Goal: Task Accomplishment & Management: Complete application form

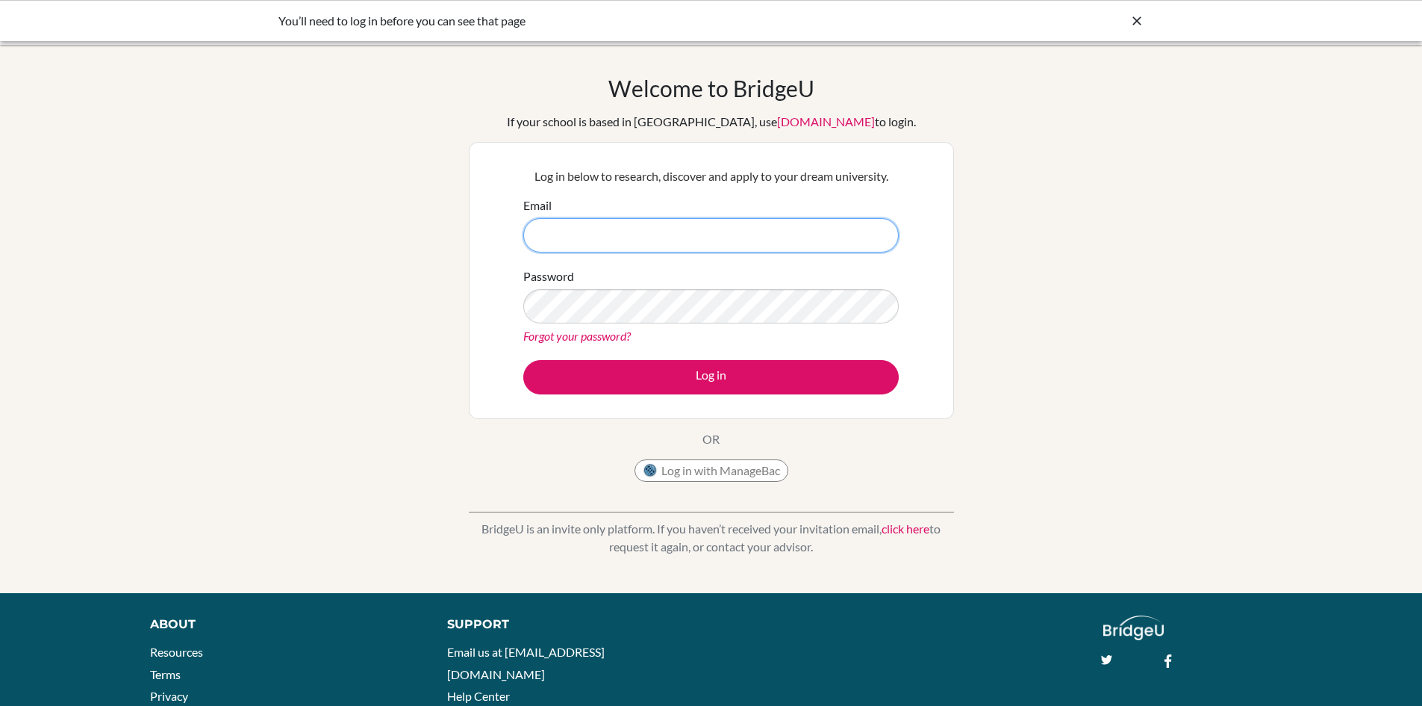
click at [607, 234] on input "Email" at bounding box center [711, 235] width 376 height 34
type input "[EMAIL_ADDRESS][PERSON_NAME][DOMAIN_NAME]"
click at [725, 397] on div "Log in below to research, discover and apply to your dream university. Email [E…" at bounding box center [711, 281] width 394 height 246
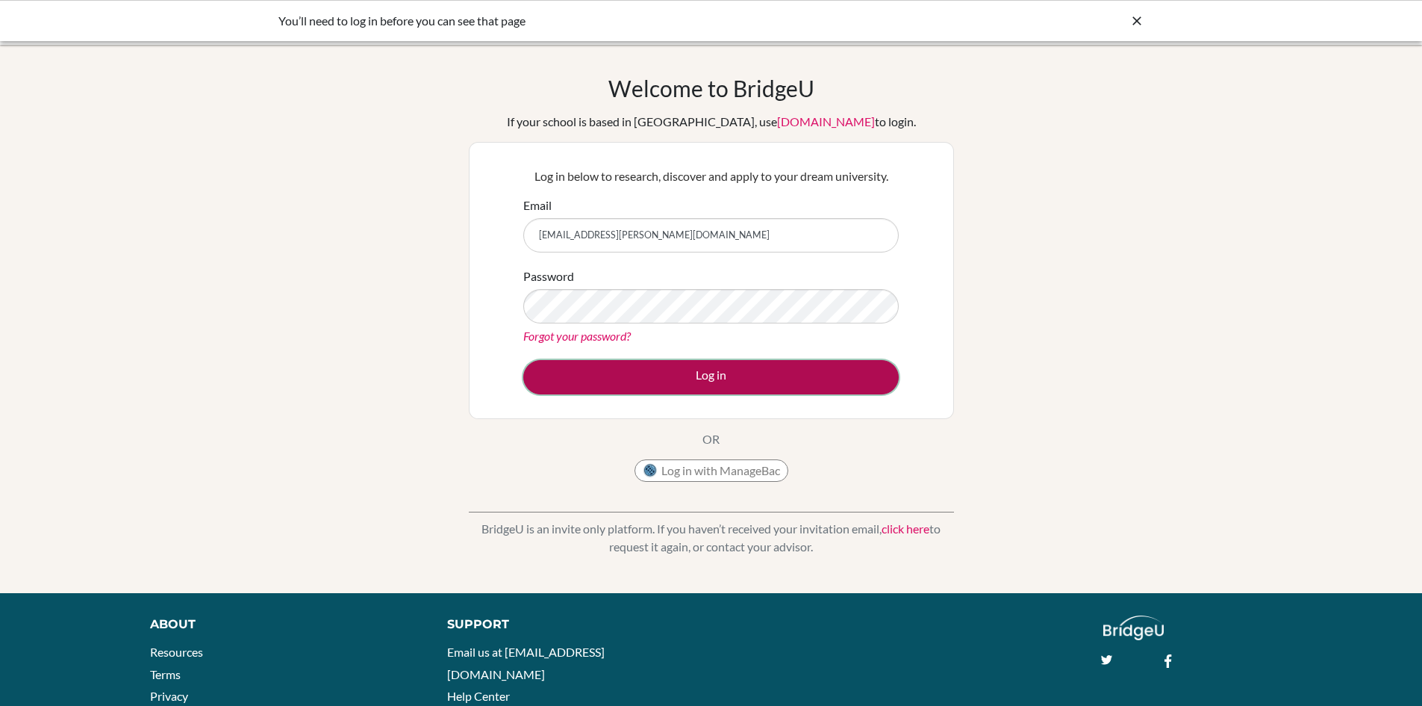
click at [726, 383] on button "Log in" at bounding box center [711, 377] width 376 height 34
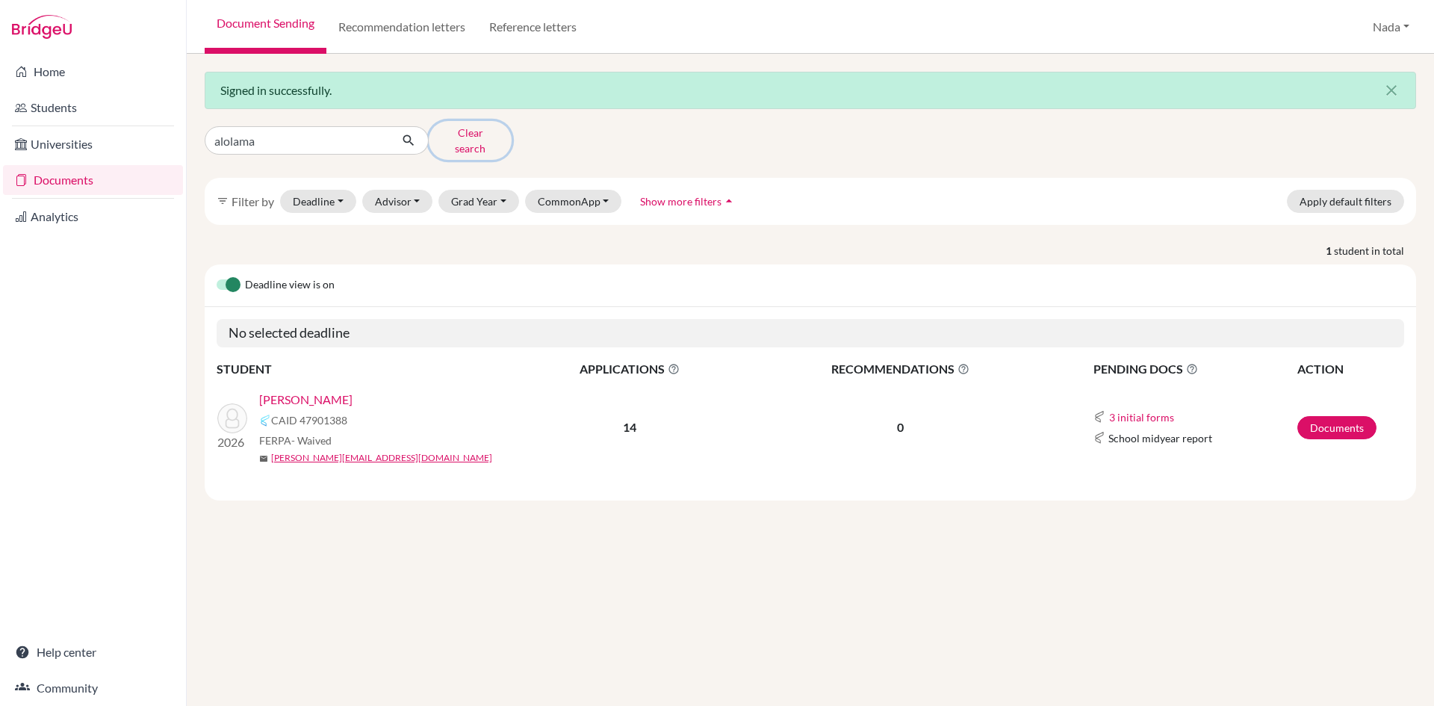
click at [468, 139] on button "Clear search" at bounding box center [470, 140] width 83 height 39
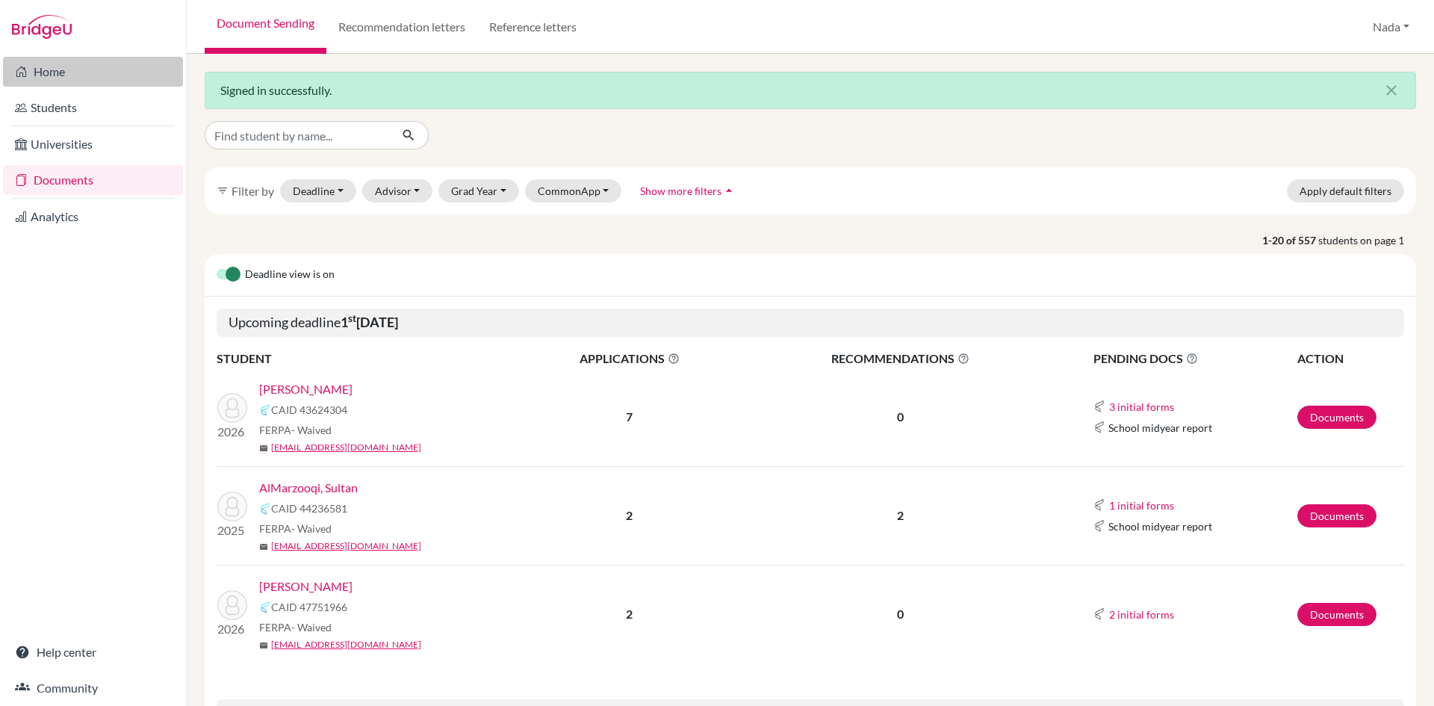
click at [58, 84] on link "Home" at bounding box center [93, 72] width 180 height 30
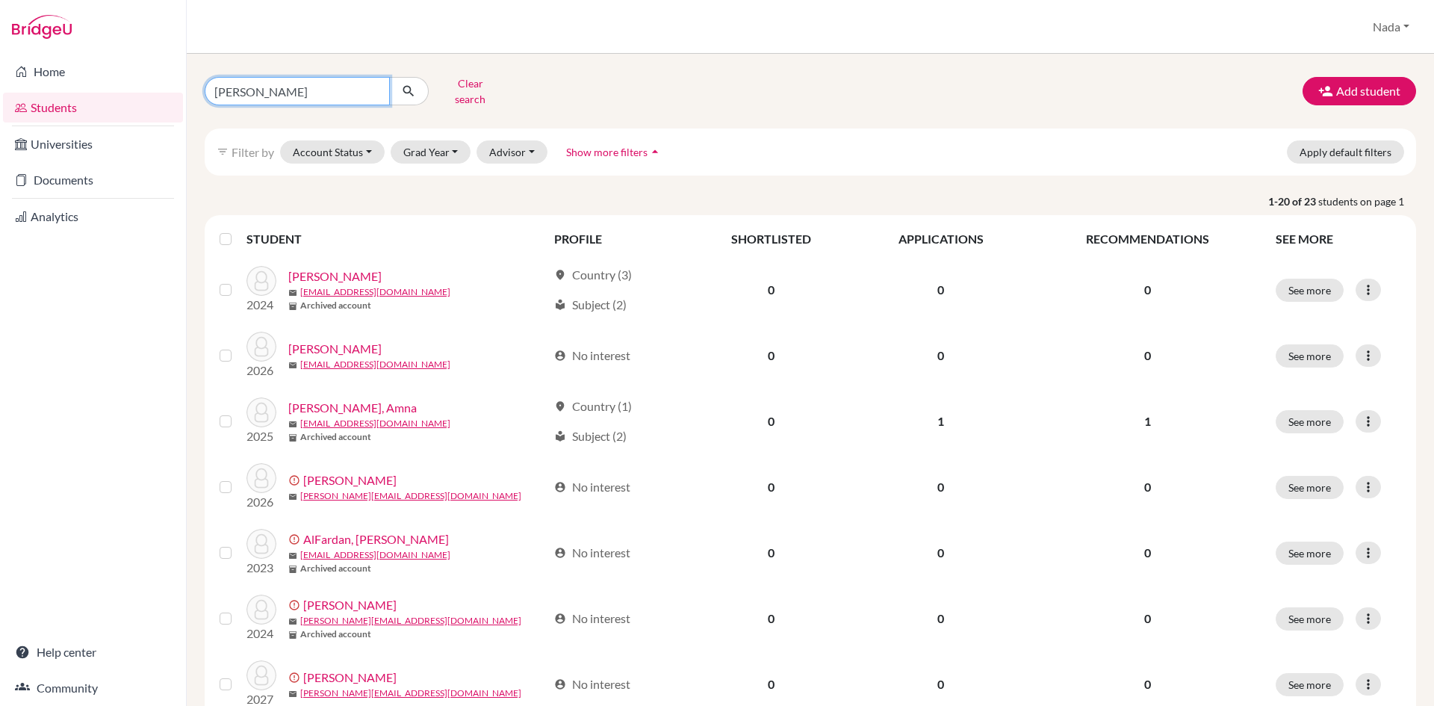
click at [372, 87] on input "abdulla" at bounding box center [297, 91] width 185 height 28
click at [321, 84] on input "Find student by name..." at bounding box center [297, 91] width 185 height 28
type input "almarri"
click button "submit" at bounding box center [409, 91] width 40 height 28
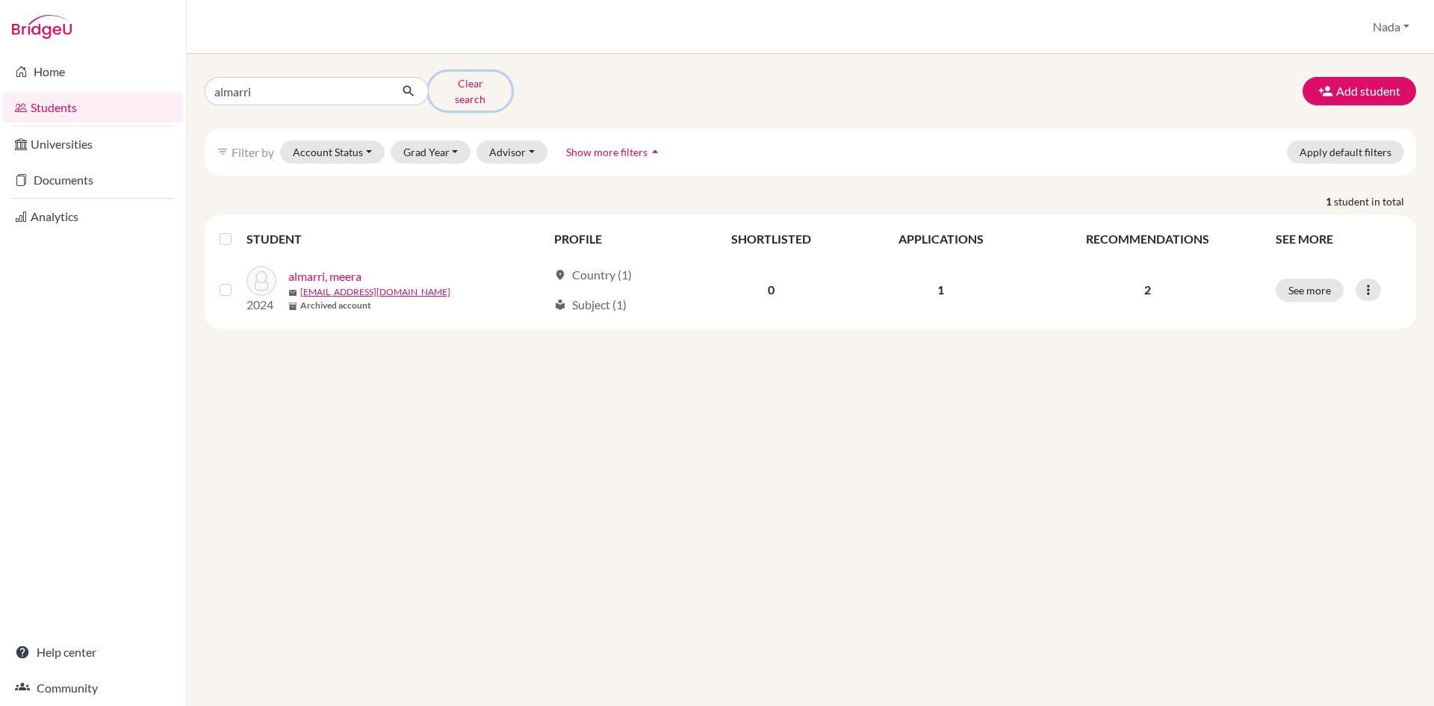
click at [475, 85] on button "Clear search" at bounding box center [470, 91] width 83 height 39
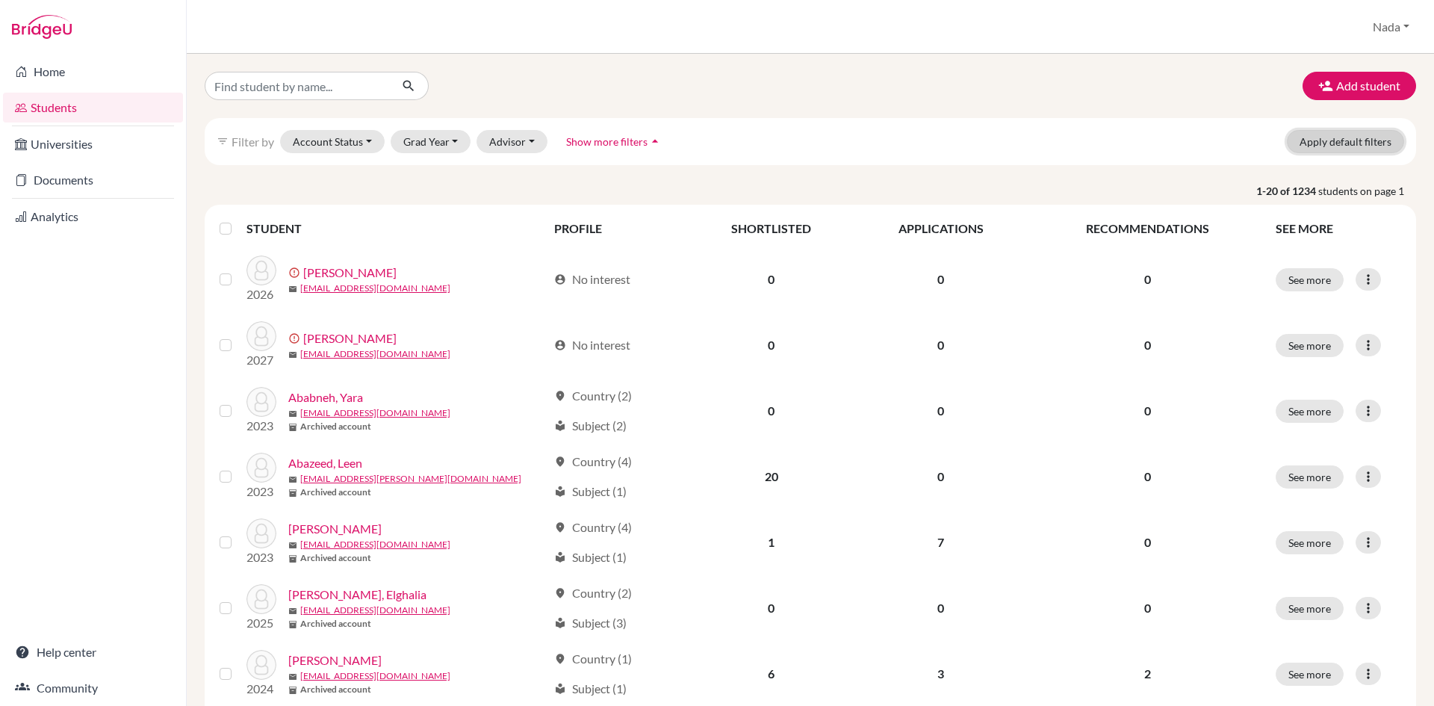
click at [1319, 146] on button "Apply default filters" at bounding box center [1345, 141] width 117 height 23
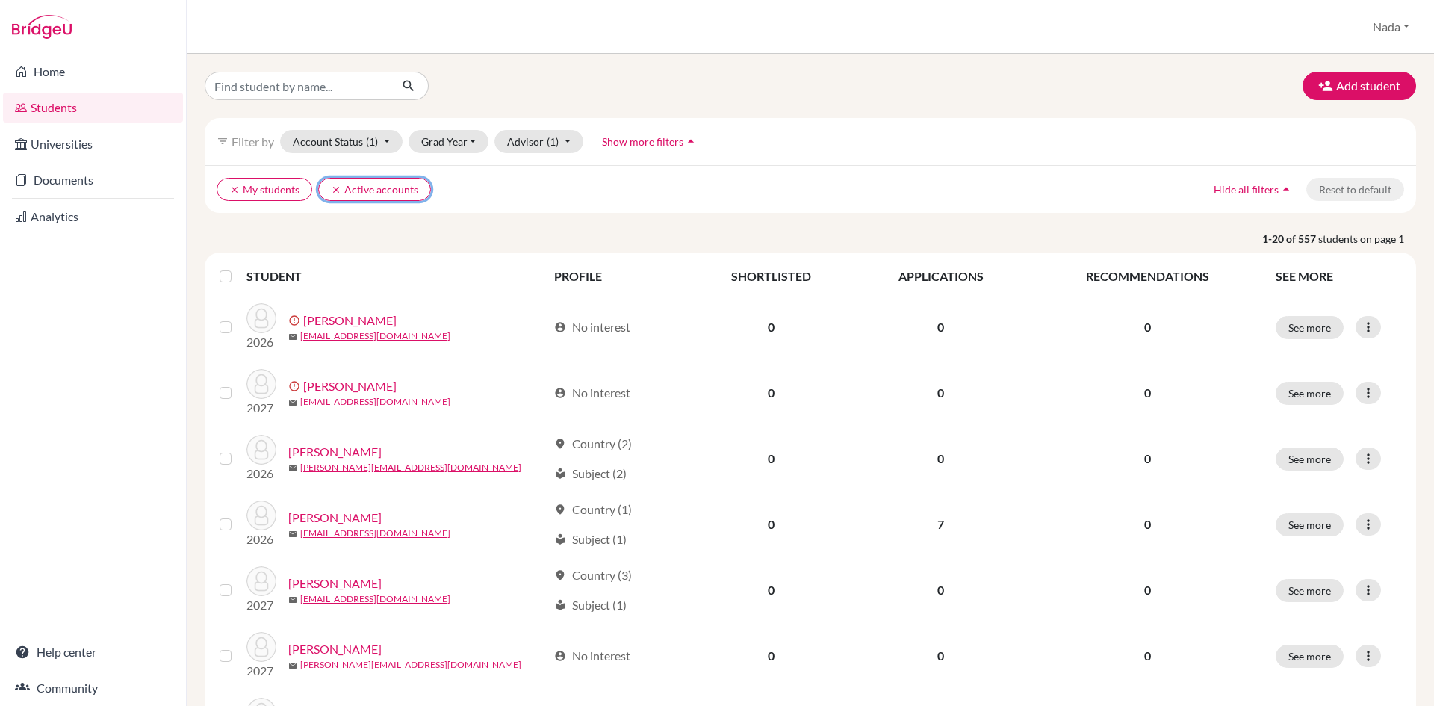
drag, startPoint x: 332, startPoint y: 186, endPoint x: 302, endPoint y: 193, distance: 31.5
click at [331, 186] on icon "clear" at bounding box center [336, 189] width 10 height 10
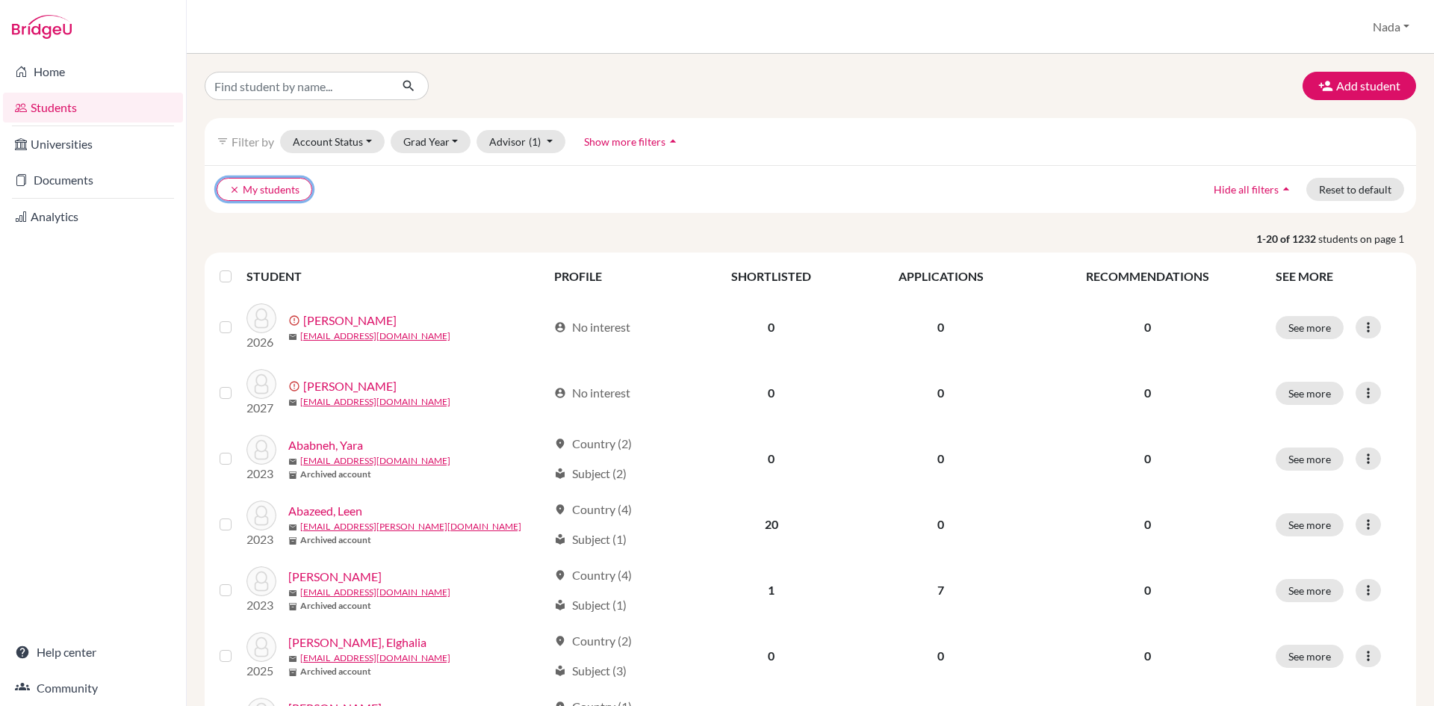
click at [230, 195] on button "clear My students" at bounding box center [265, 189] width 96 height 23
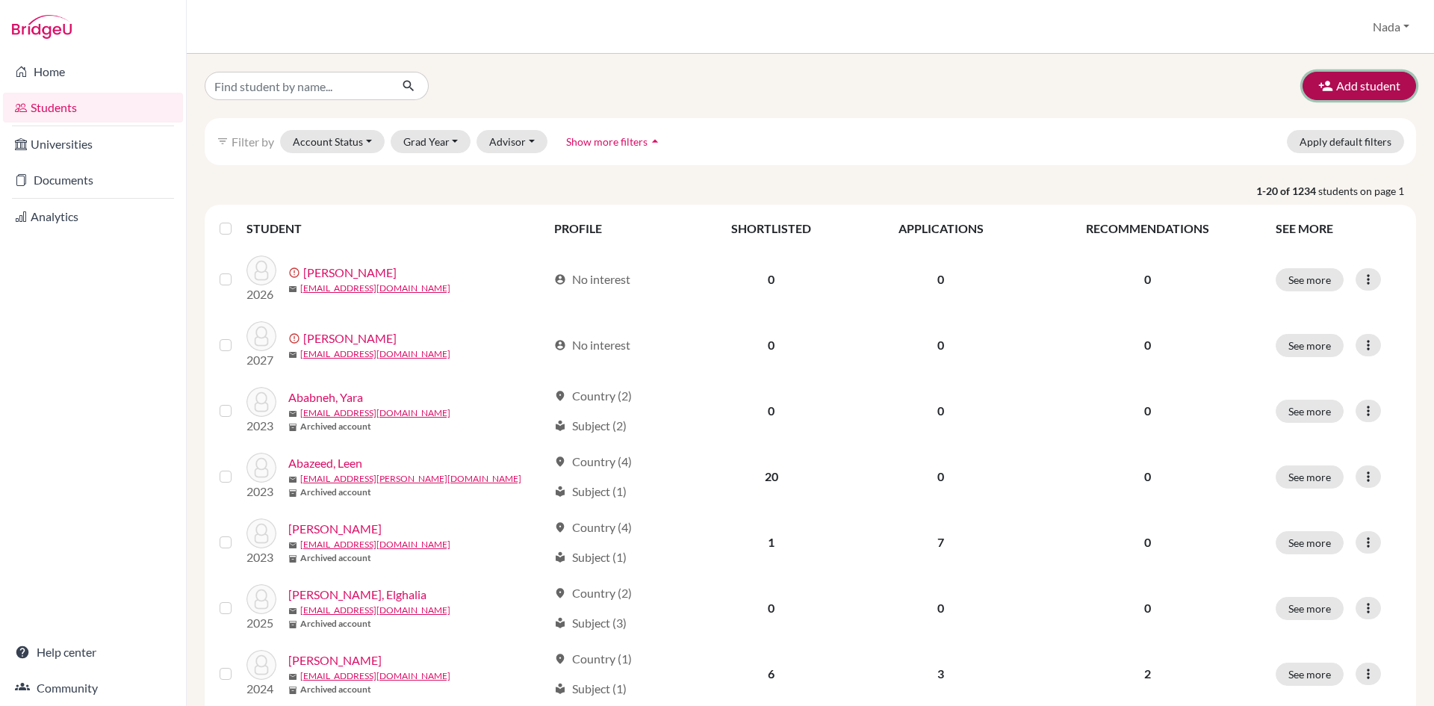
click at [1317, 99] on button "Add student" at bounding box center [1358, 86] width 113 height 28
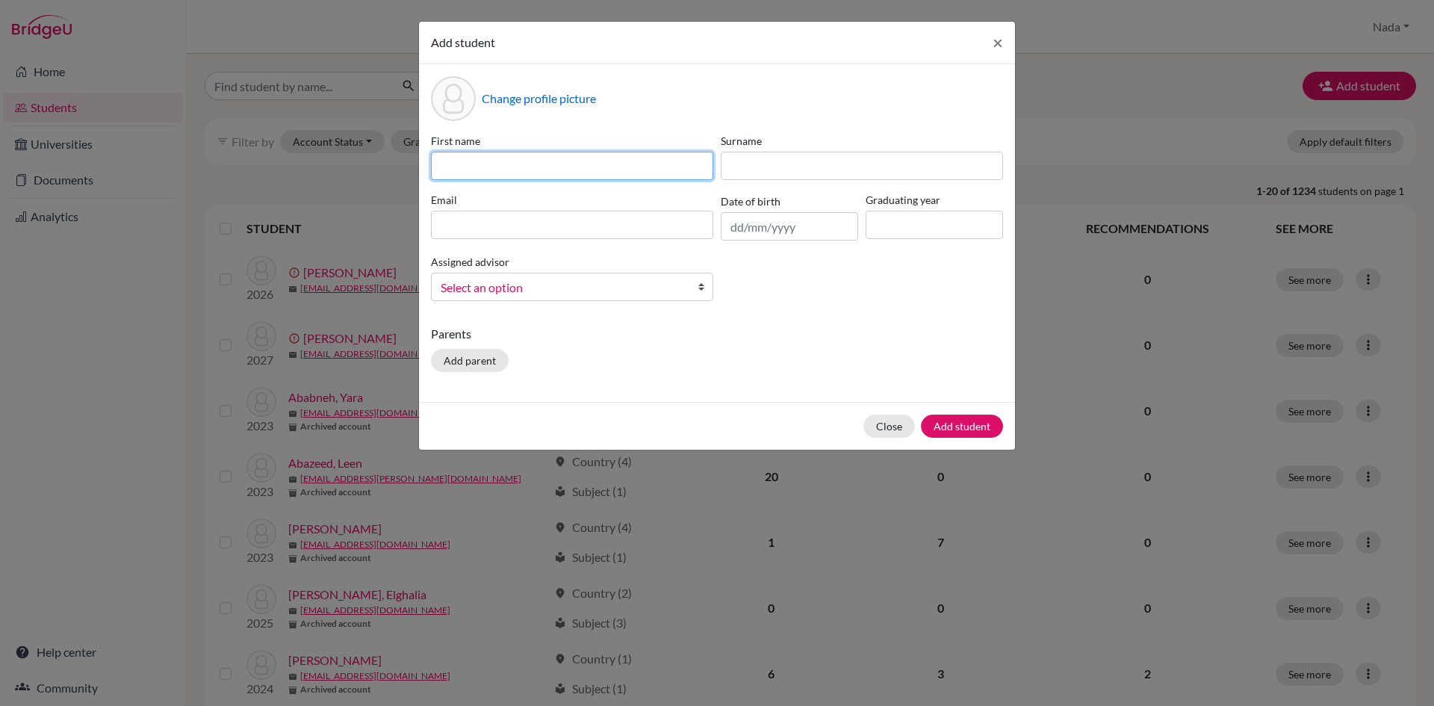
click at [562, 154] on input at bounding box center [572, 166] width 282 height 28
type input "Khalid"
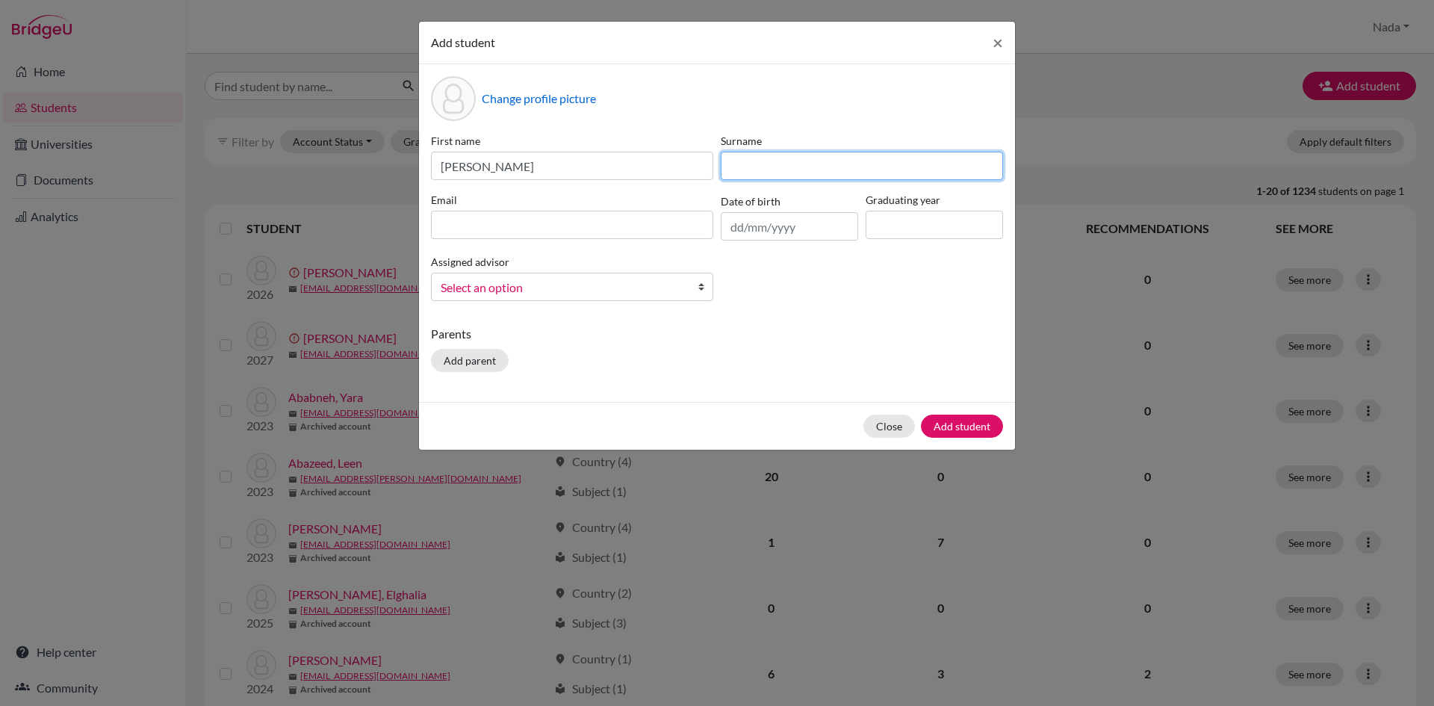
drag, startPoint x: 777, startPoint y: 173, endPoint x: 766, endPoint y: 166, distance: 12.8
click at [768, 167] on input at bounding box center [862, 166] width 282 height 28
type input "Almarri"
click at [606, 228] on input at bounding box center [572, 225] width 282 height 28
paste input "khalid.almarri@amb.sch.ae"
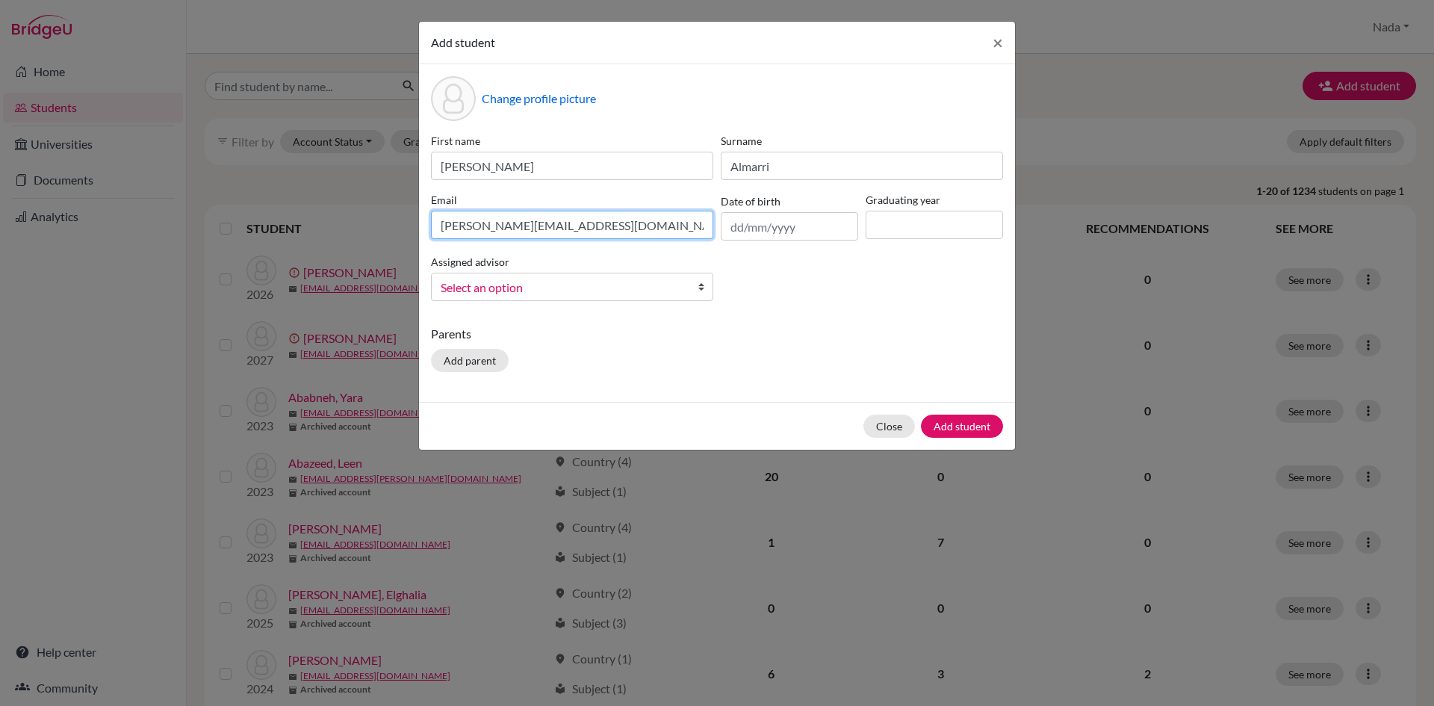
type input "khalid.almarri@amb.sch.ae"
click at [793, 225] on input "text" at bounding box center [789, 226] width 137 height 28
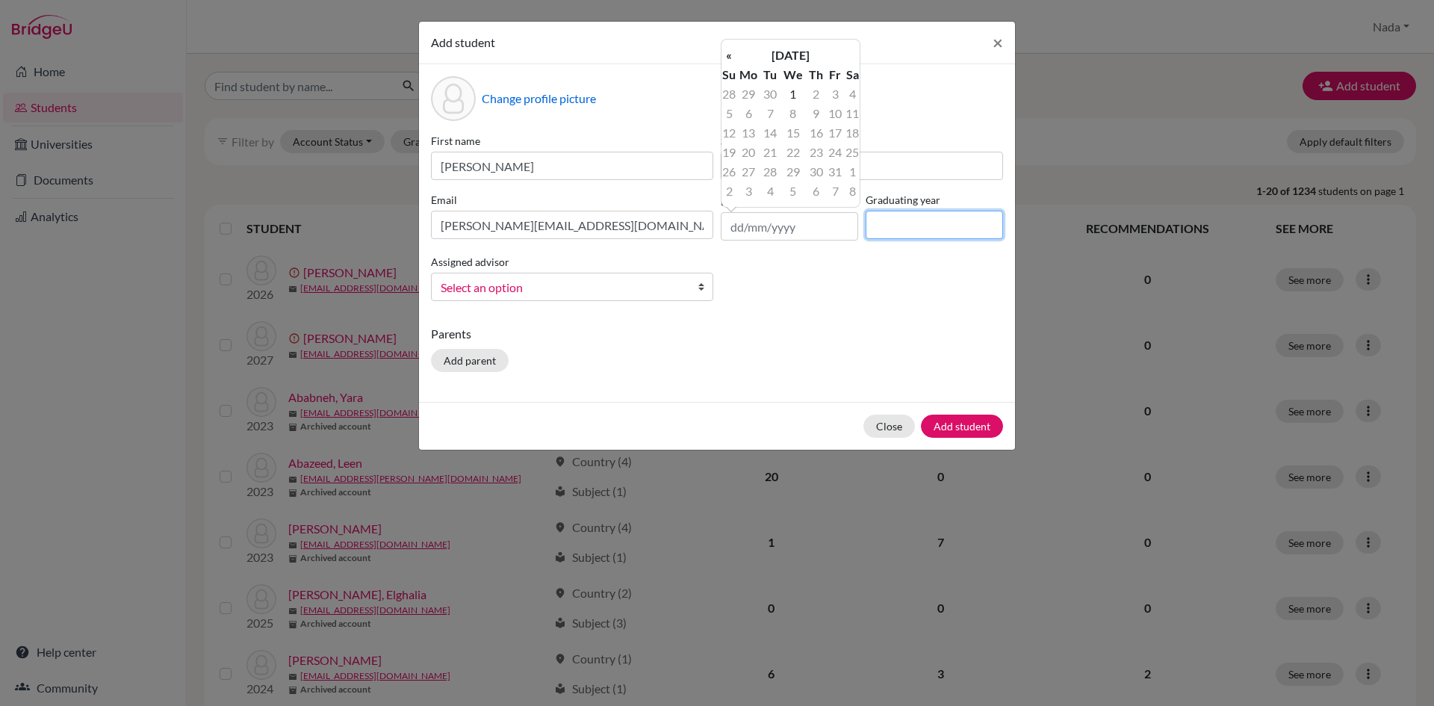
click at [951, 227] on input at bounding box center [933, 225] width 137 height 28
click at [910, 233] on input "202" at bounding box center [933, 225] width 137 height 28
type input "2026"
click at [575, 296] on span "Select an option" at bounding box center [562, 287] width 243 height 19
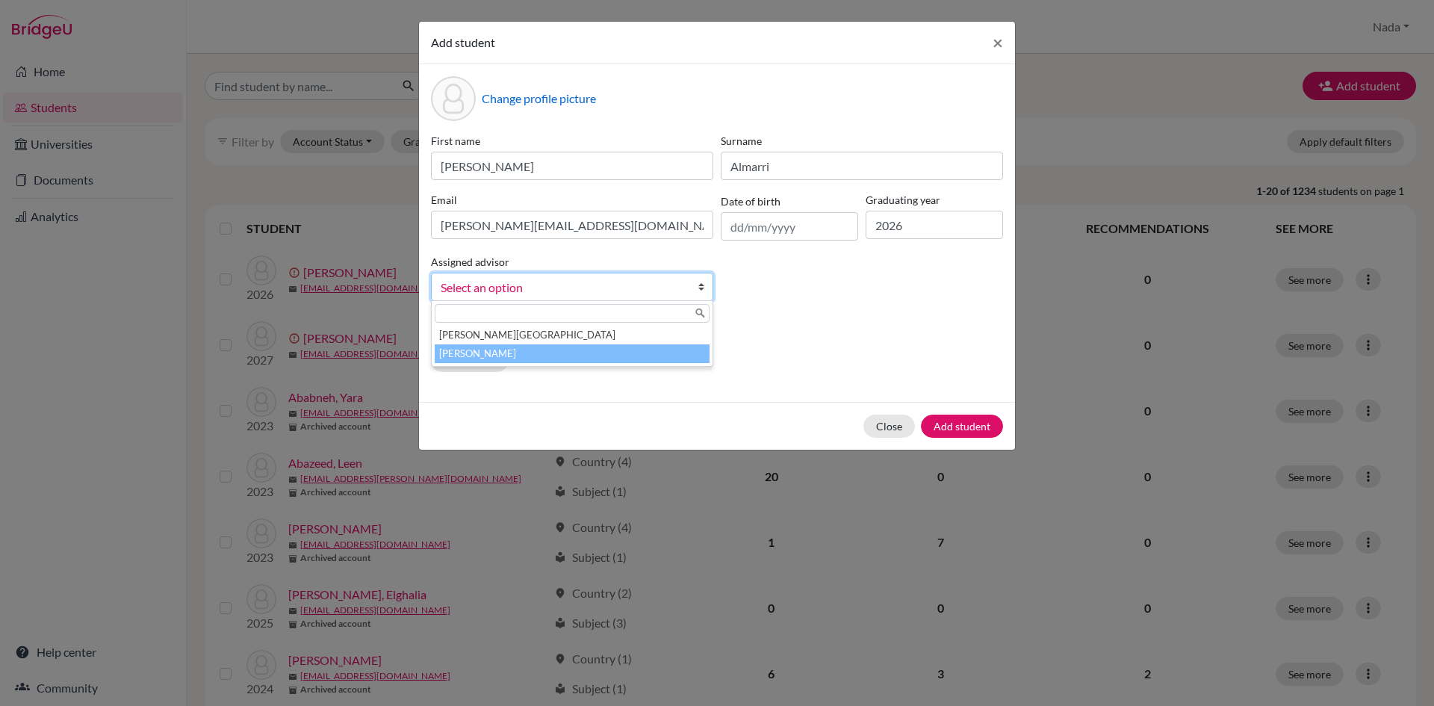
click at [506, 355] on li "Awadalla, Nada" at bounding box center [572, 353] width 275 height 19
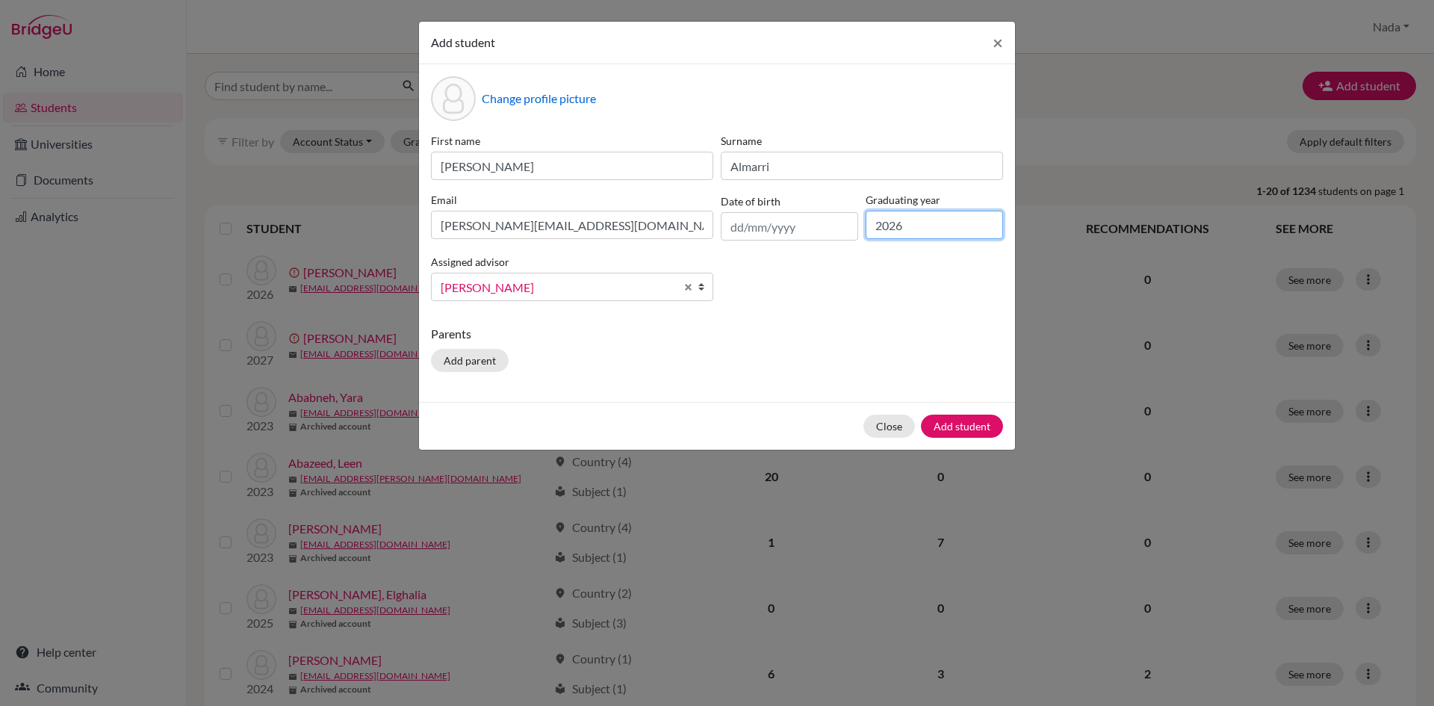
click at [915, 225] on input "2026" at bounding box center [933, 225] width 137 height 28
click at [980, 423] on button "Add student" at bounding box center [962, 425] width 82 height 23
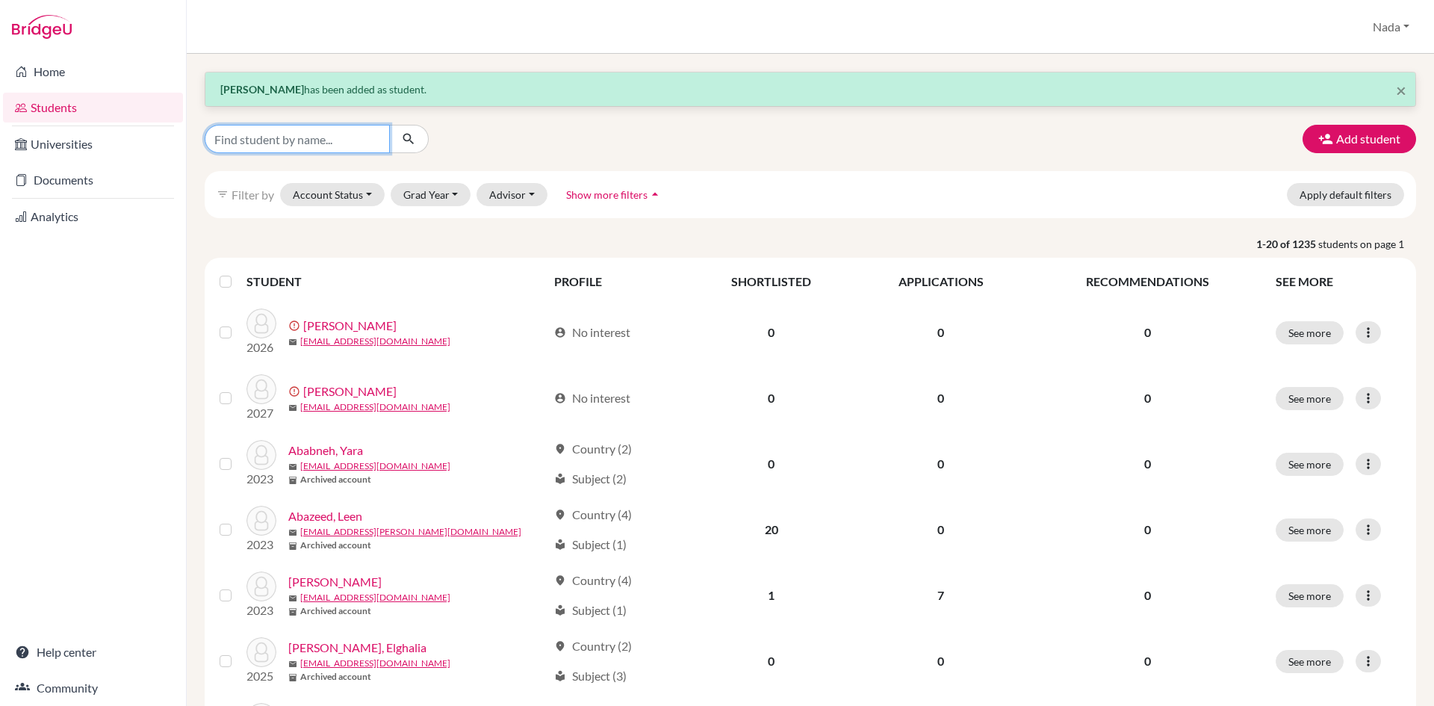
click at [364, 147] on input "Find student by name..." at bounding box center [297, 139] width 185 height 28
type input "khalid"
click button "submit" at bounding box center [409, 139] width 40 height 28
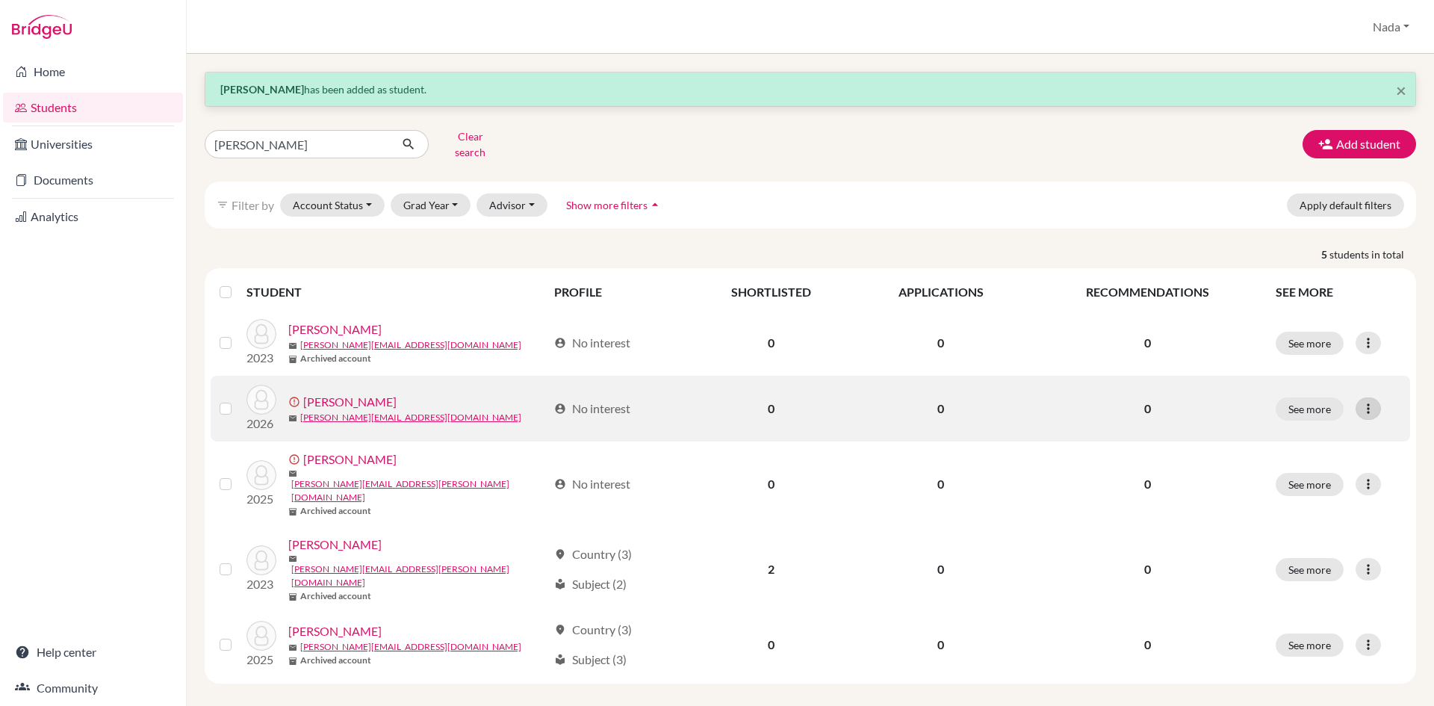
click at [1356, 399] on div at bounding box center [1367, 408] width 25 height 22
click at [1329, 476] on button "Resend invite email" at bounding box center [1300, 488] width 135 height 24
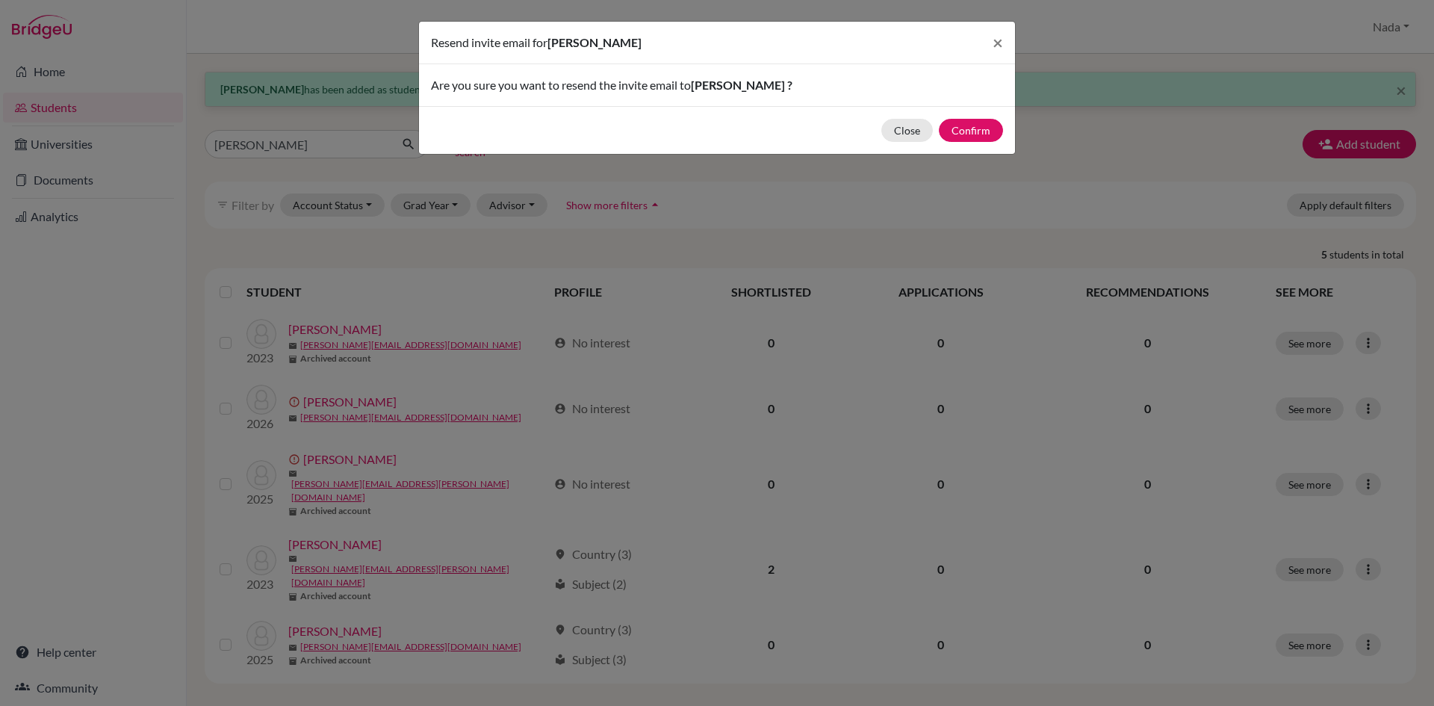
click at [962, 144] on div "Close Confirm" at bounding box center [717, 130] width 596 height 48
click at [962, 135] on button "Confirm" at bounding box center [971, 130] width 64 height 23
